Goal: Navigation & Orientation: Find specific page/section

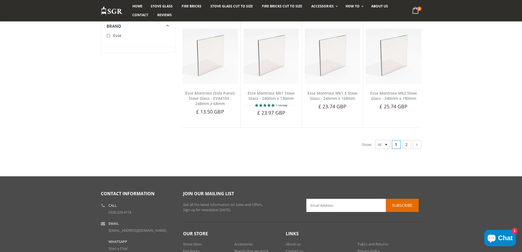
scroll to position [1343, 0]
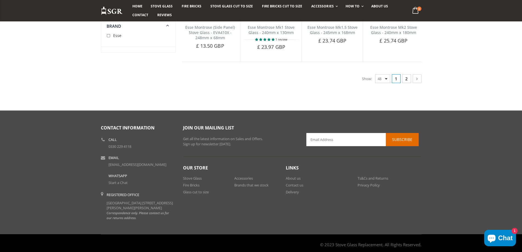
click at [406, 79] on link "2" at bounding box center [406, 78] width 9 height 9
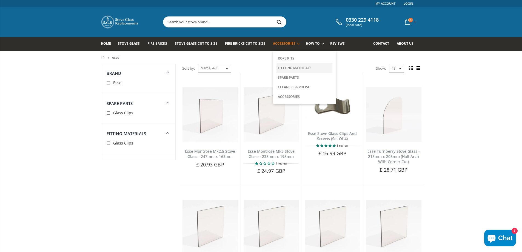
click at [283, 64] on link "Fittting Materials" at bounding box center [304, 68] width 56 height 10
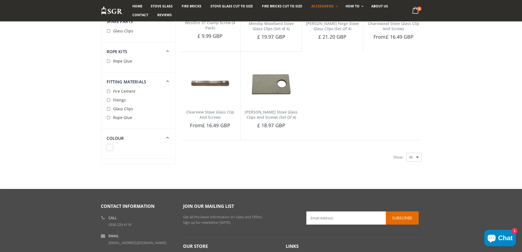
scroll to position [1095, 0]
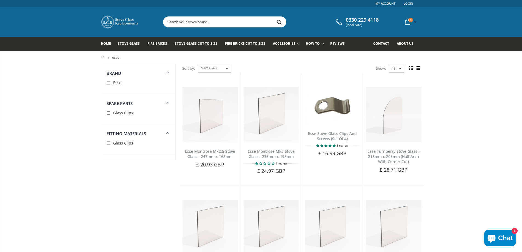
scroll to position [238, 0]
